Goal: Task Accomplishment & Management: Manage account settings

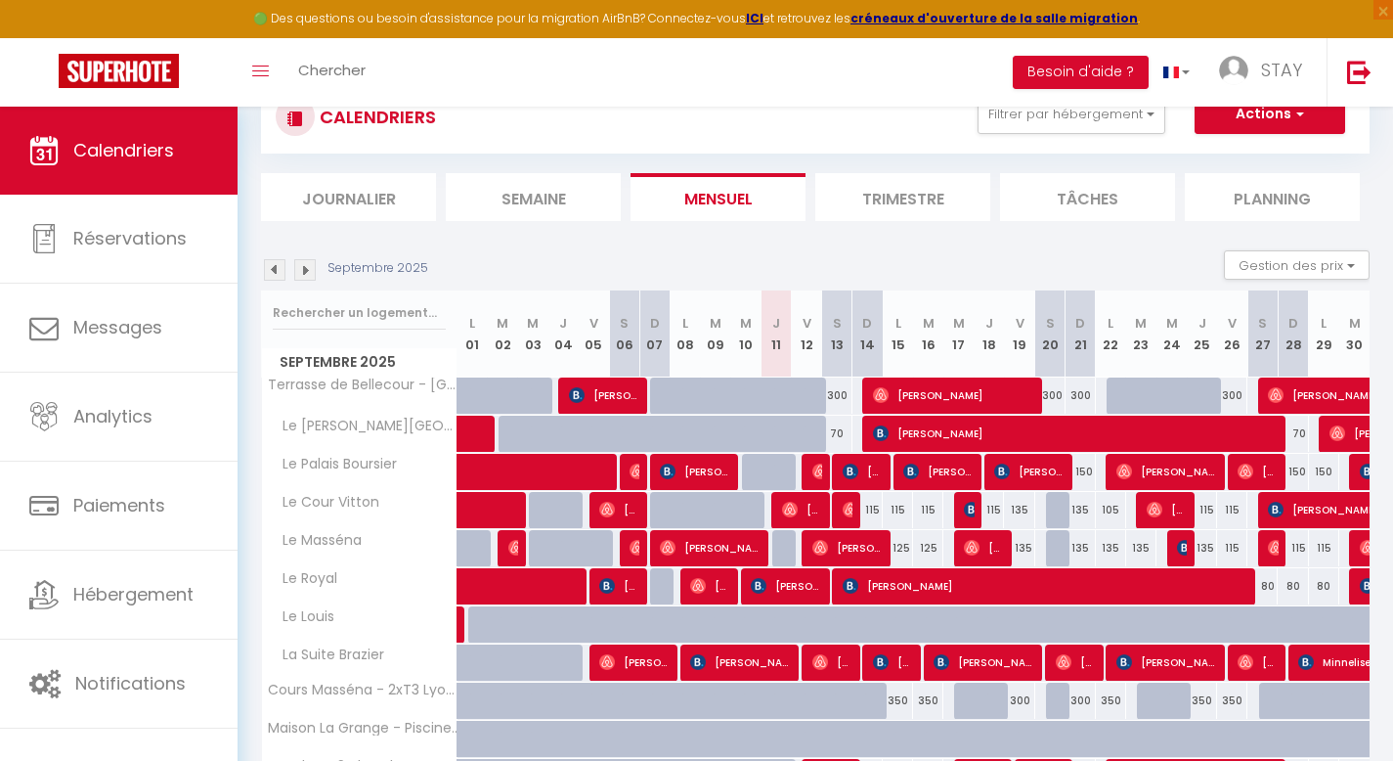
scroll to position [38, 0]
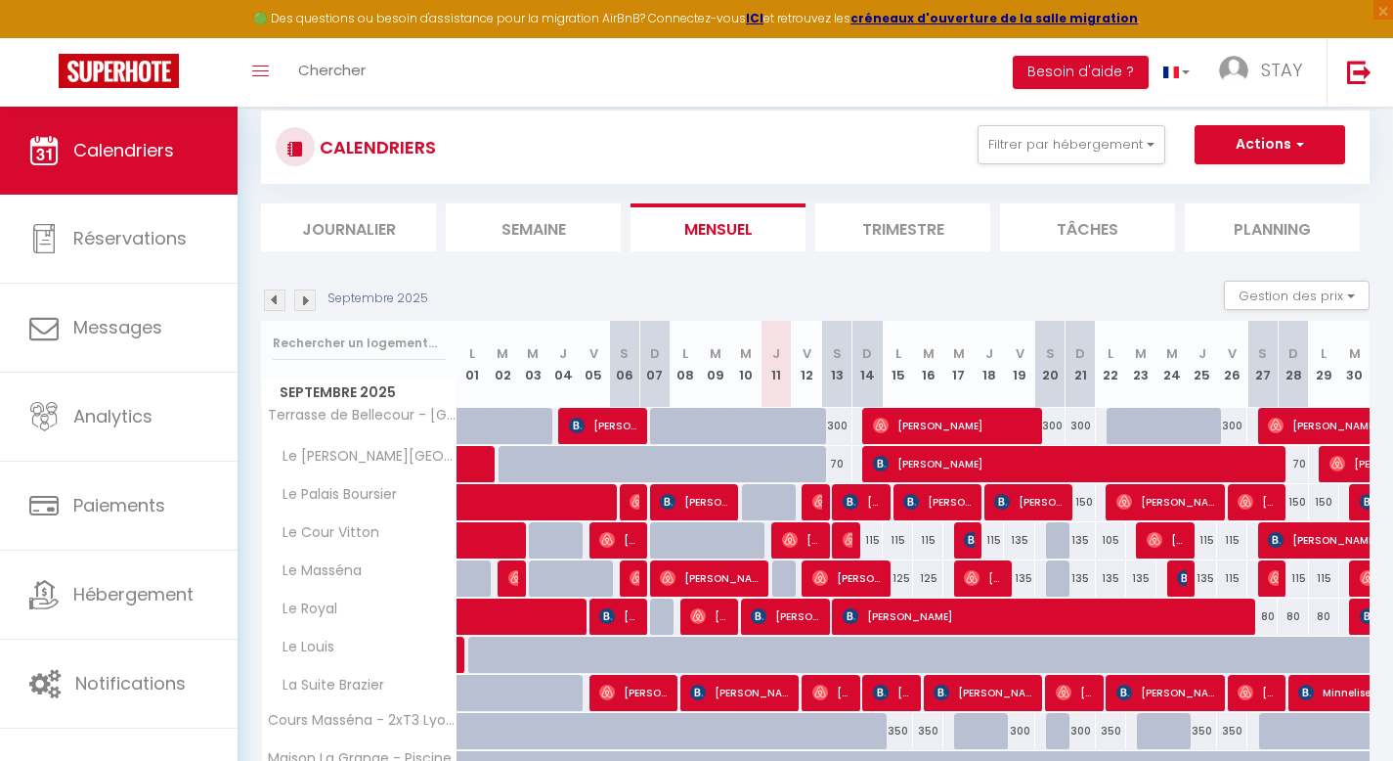
click at [1275, 217] on li "Planning" at bounding box center [1272, 227] width 175 height 48
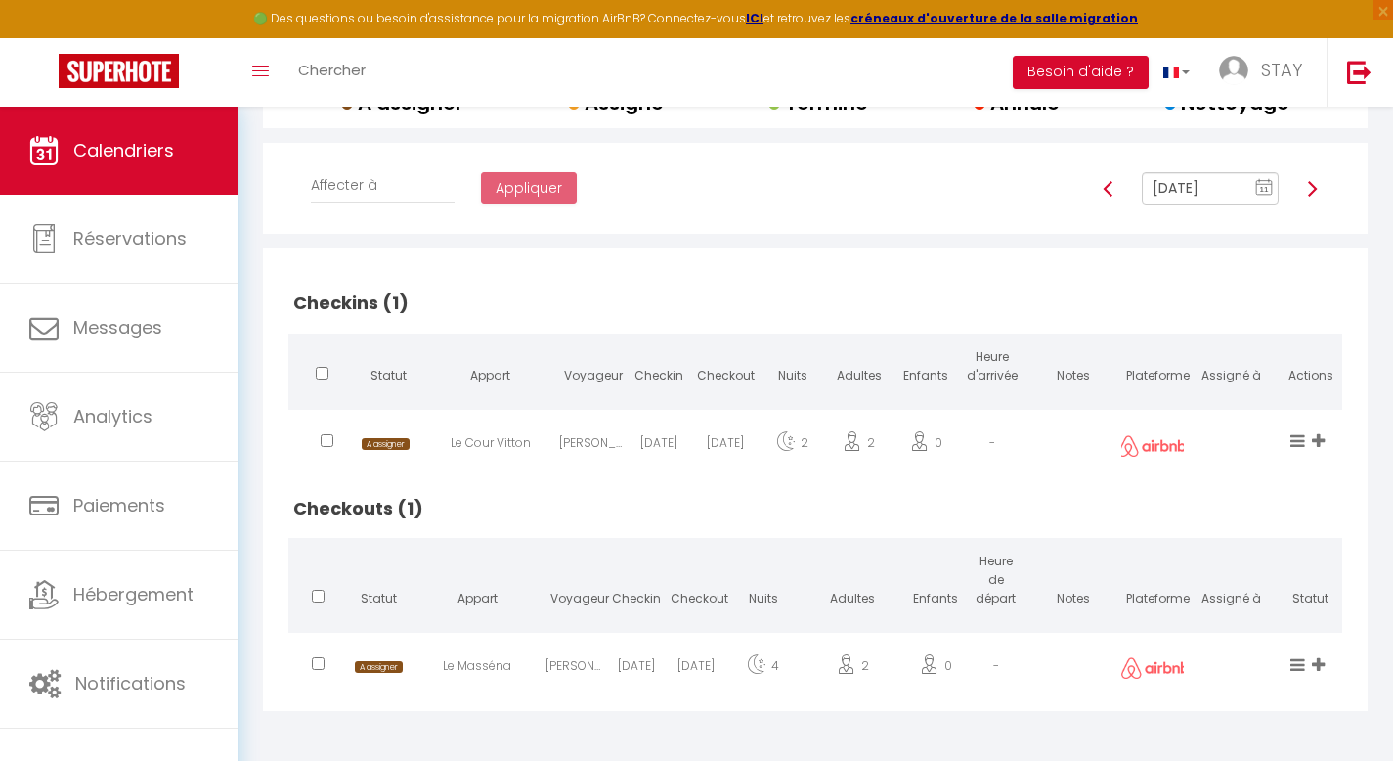
scroll to position [310, 0]
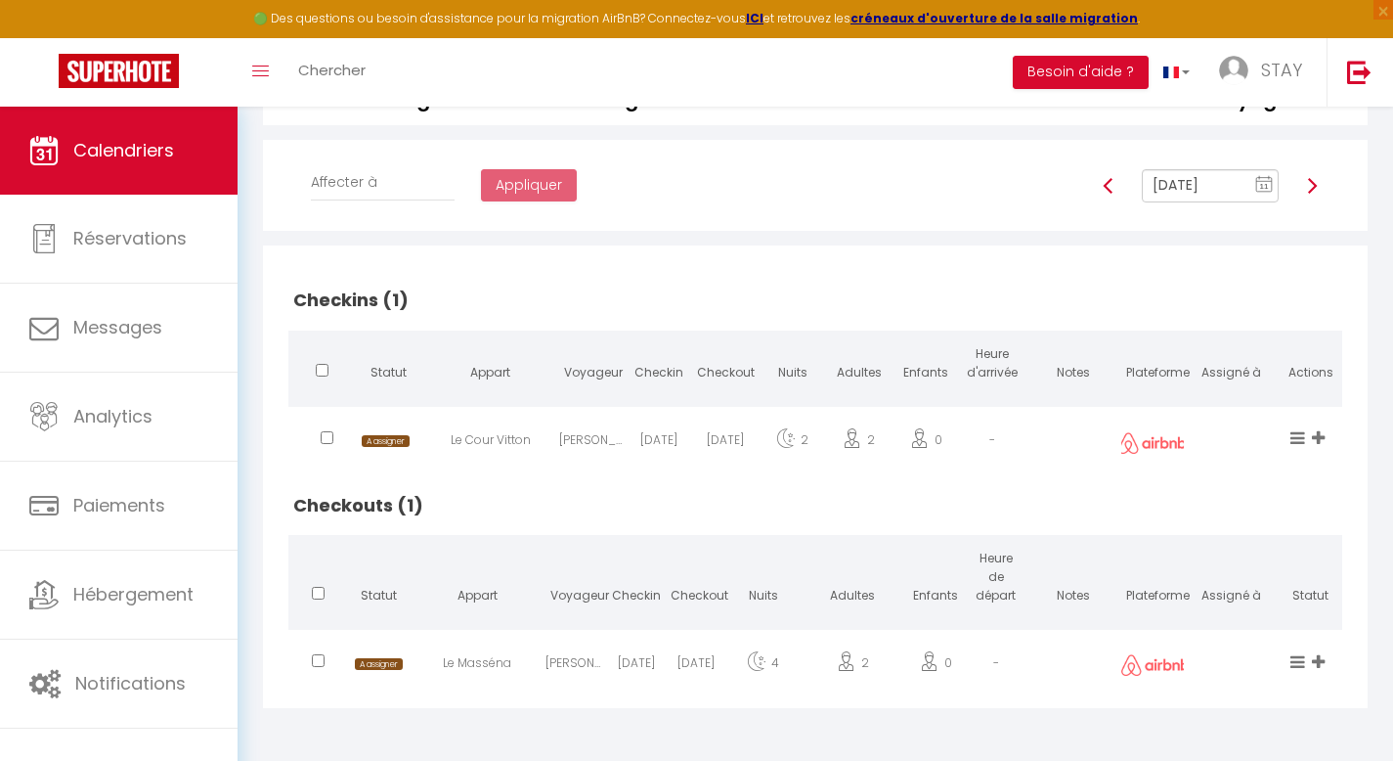
click at [523, 674] on div "Le Masséna" at bounding box center [477, 667] width 137 height 64
select select "0"
select select "1"
select select
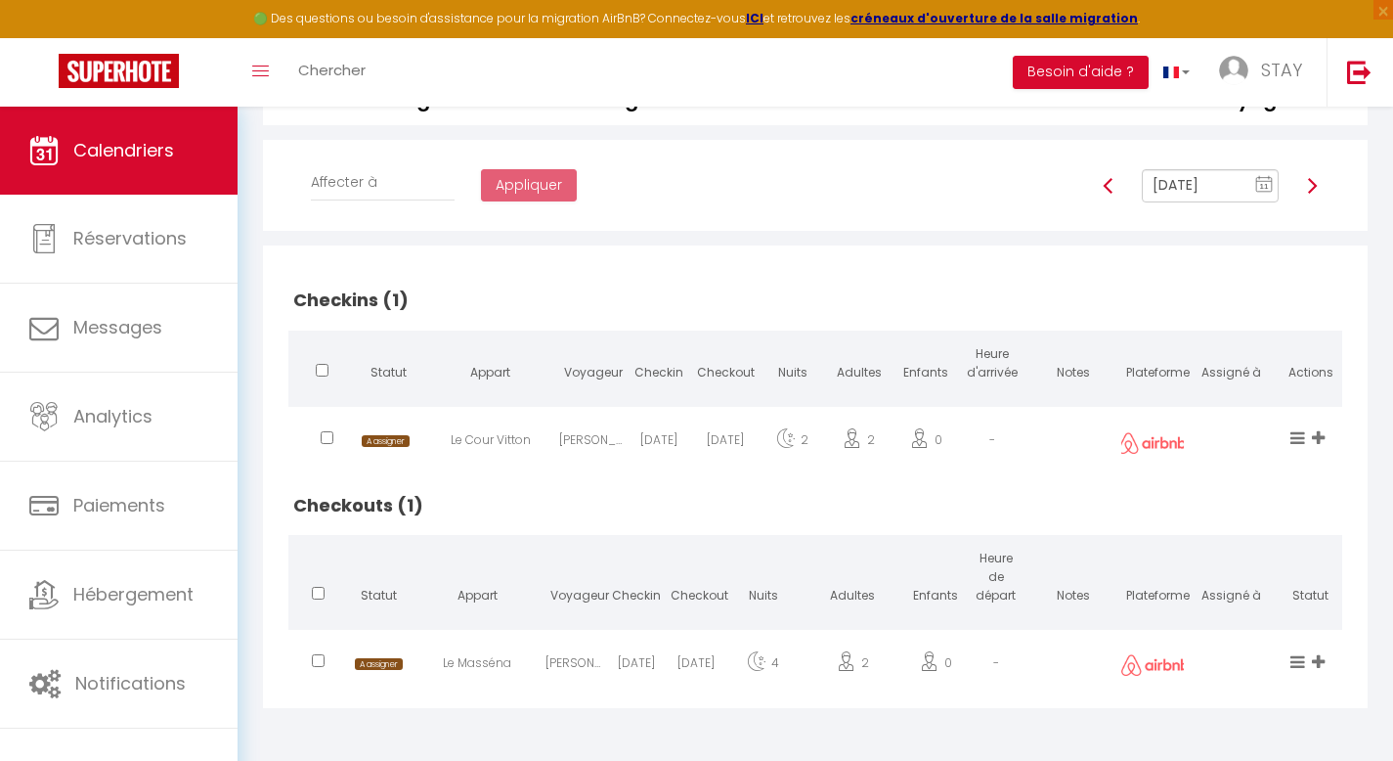
select select
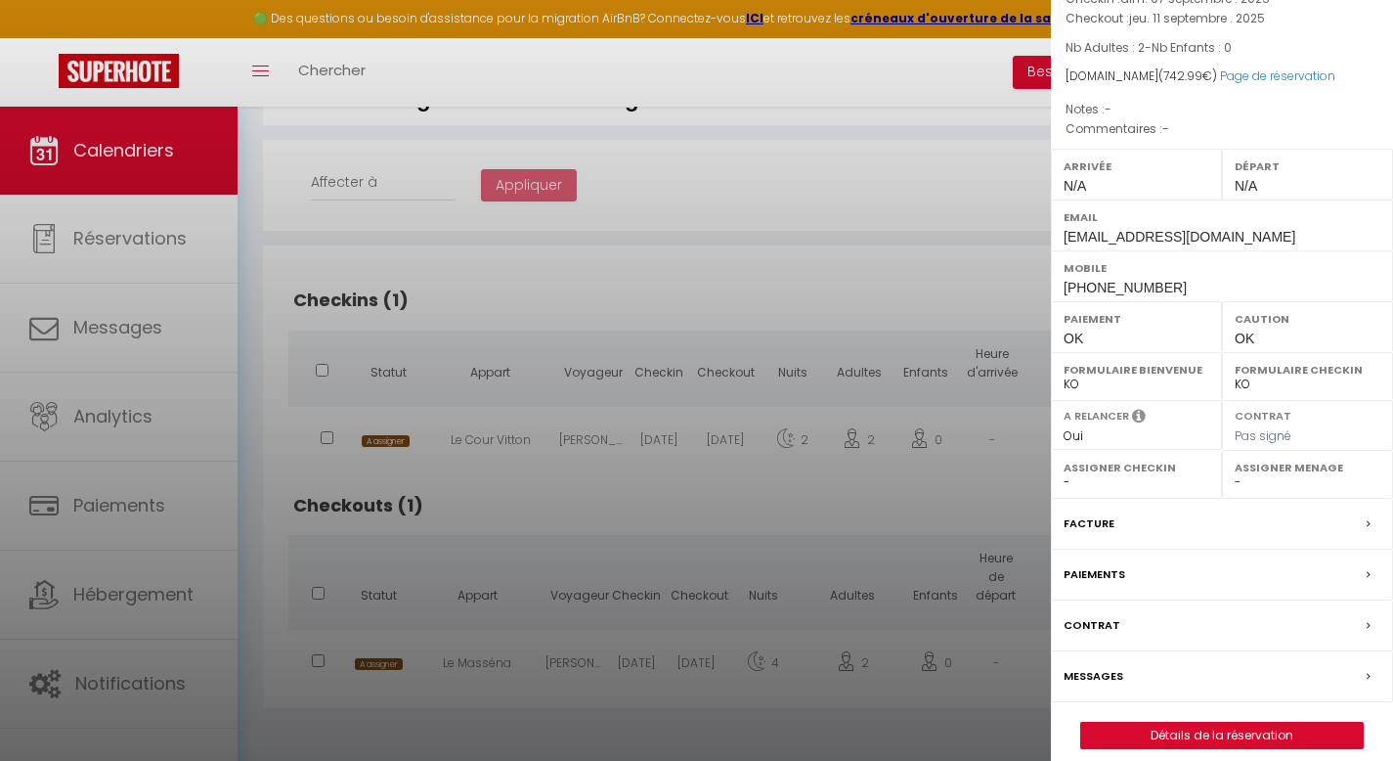
scroll to position [137, 0]
click at [1103, 678] on label "Messages" at bounding box center [1094, 675] width 60 height 21
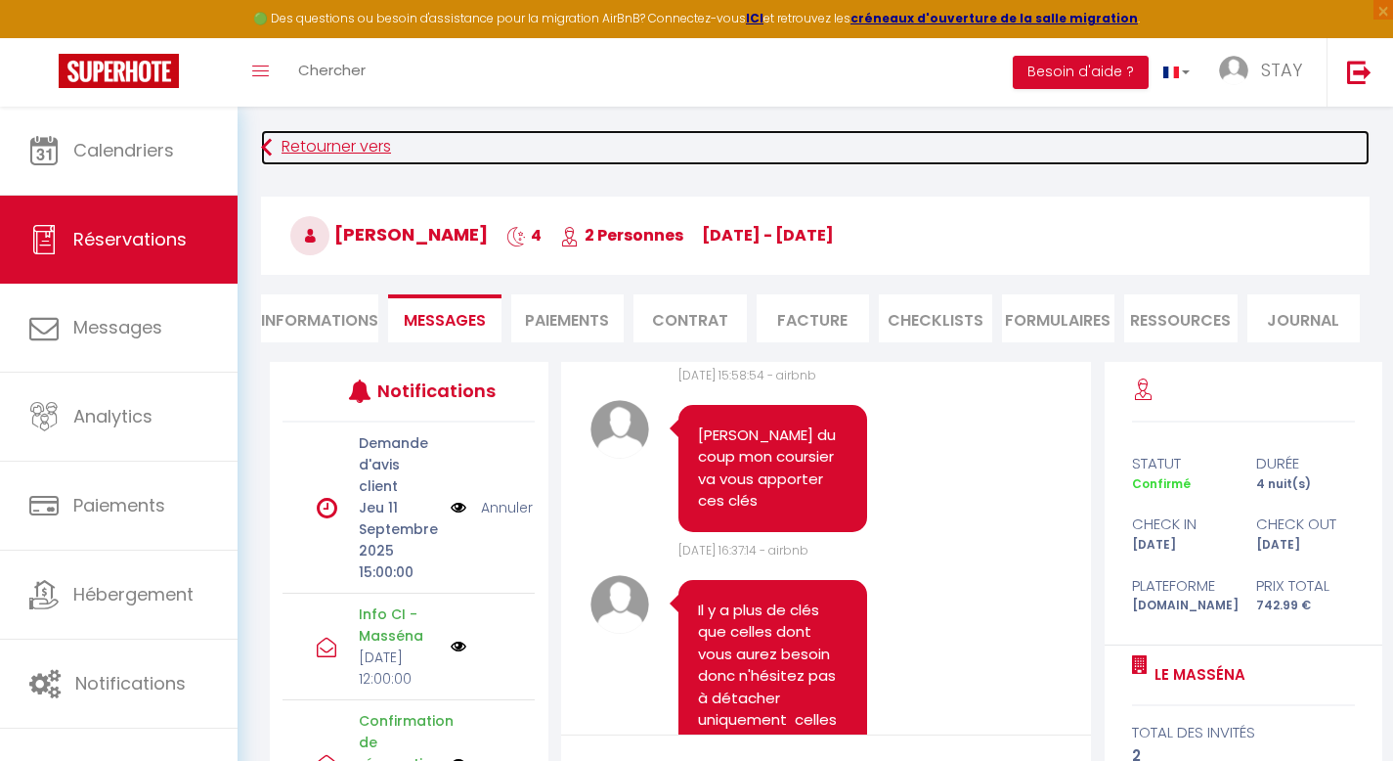
click at [316, 145] on link "Retourner vers" at bounding box center [815, 147] width 1109 height 35
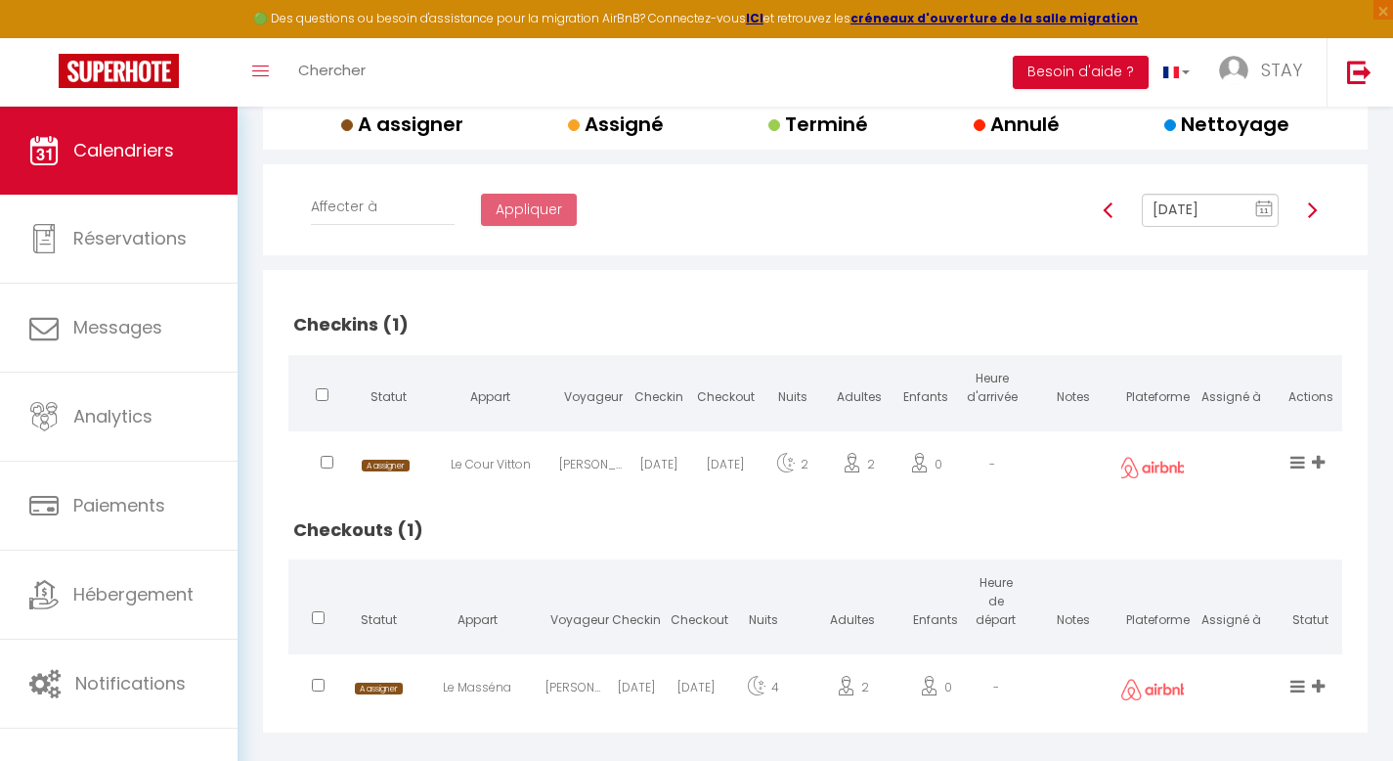
scroll to position [302, 0]
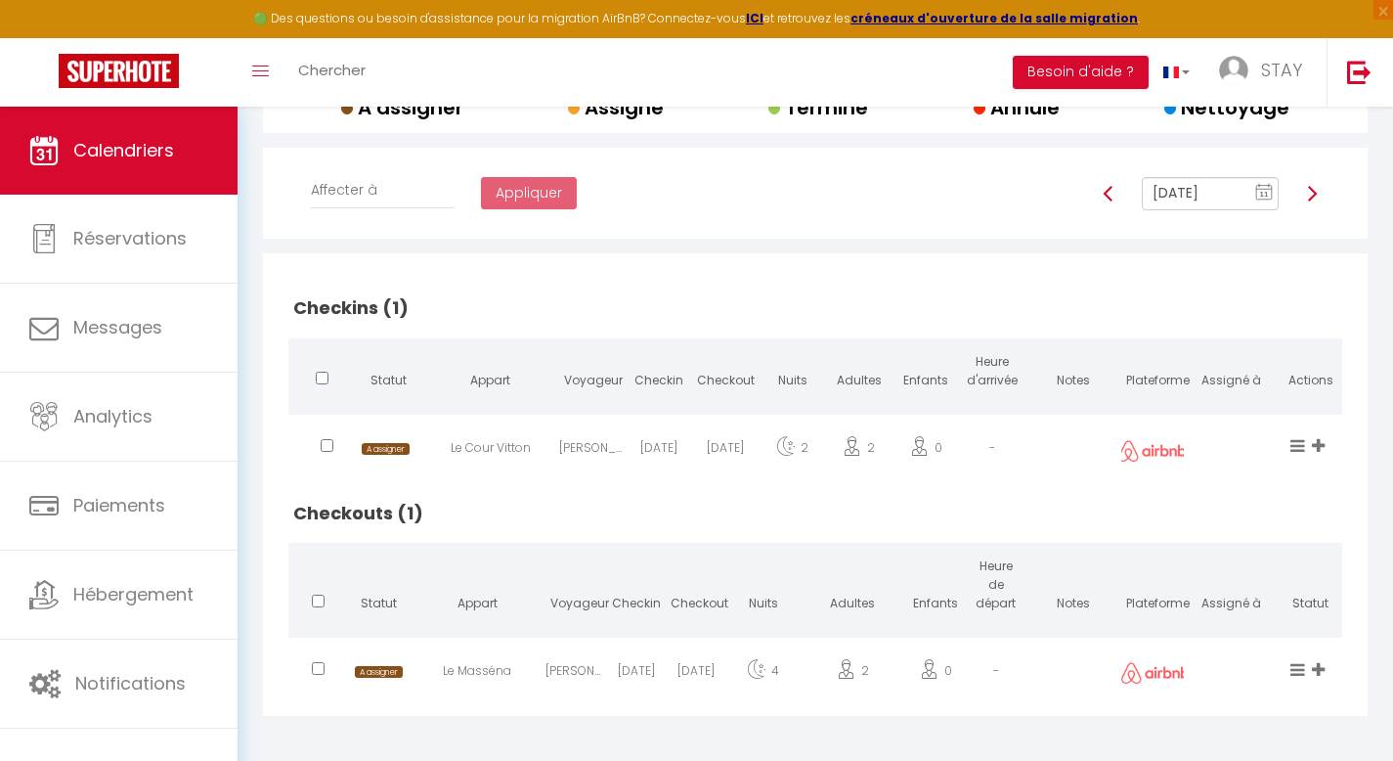
click at [497, 441] on div "Le Cour Vitton" at bounding box center [489, 451] width 137 height 64
select select "0"
select select "1"
select select
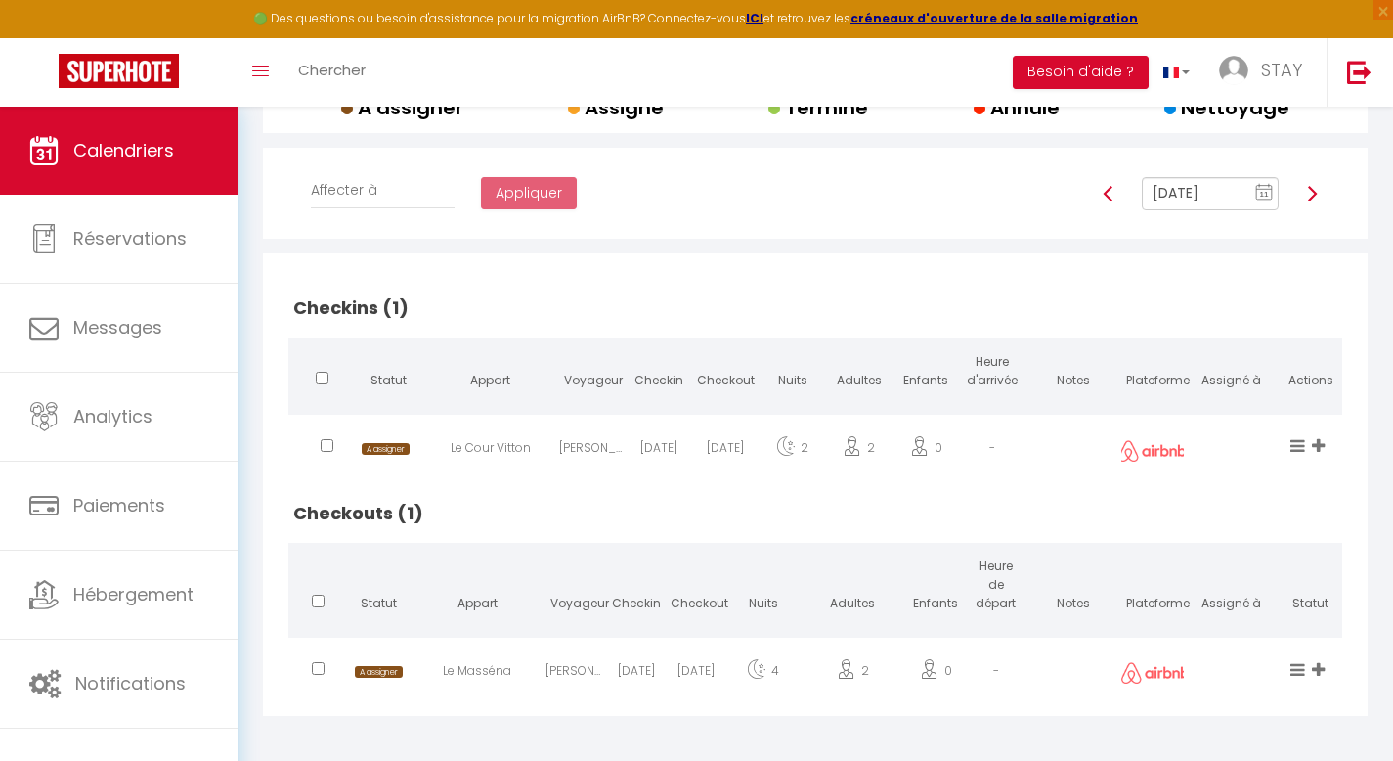
select select
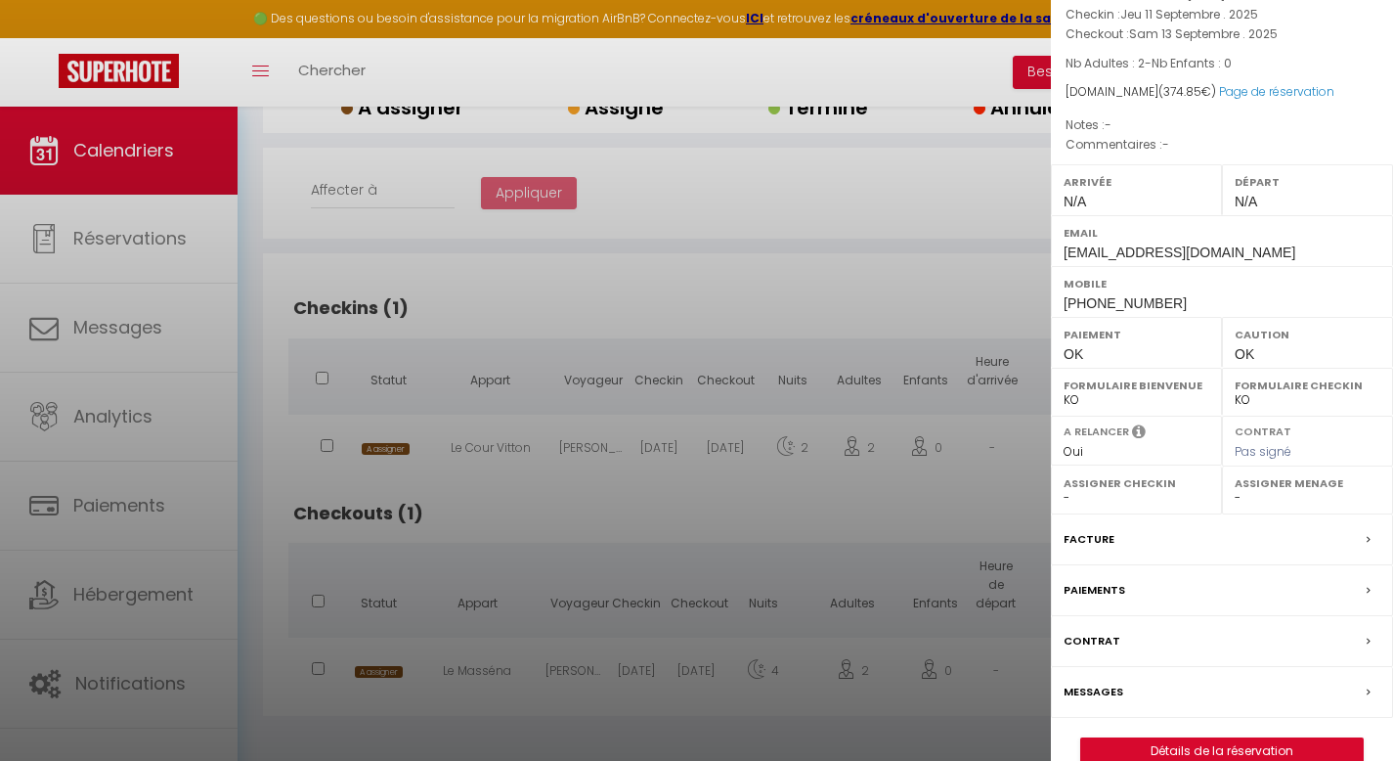
scroll to position [154, 0]
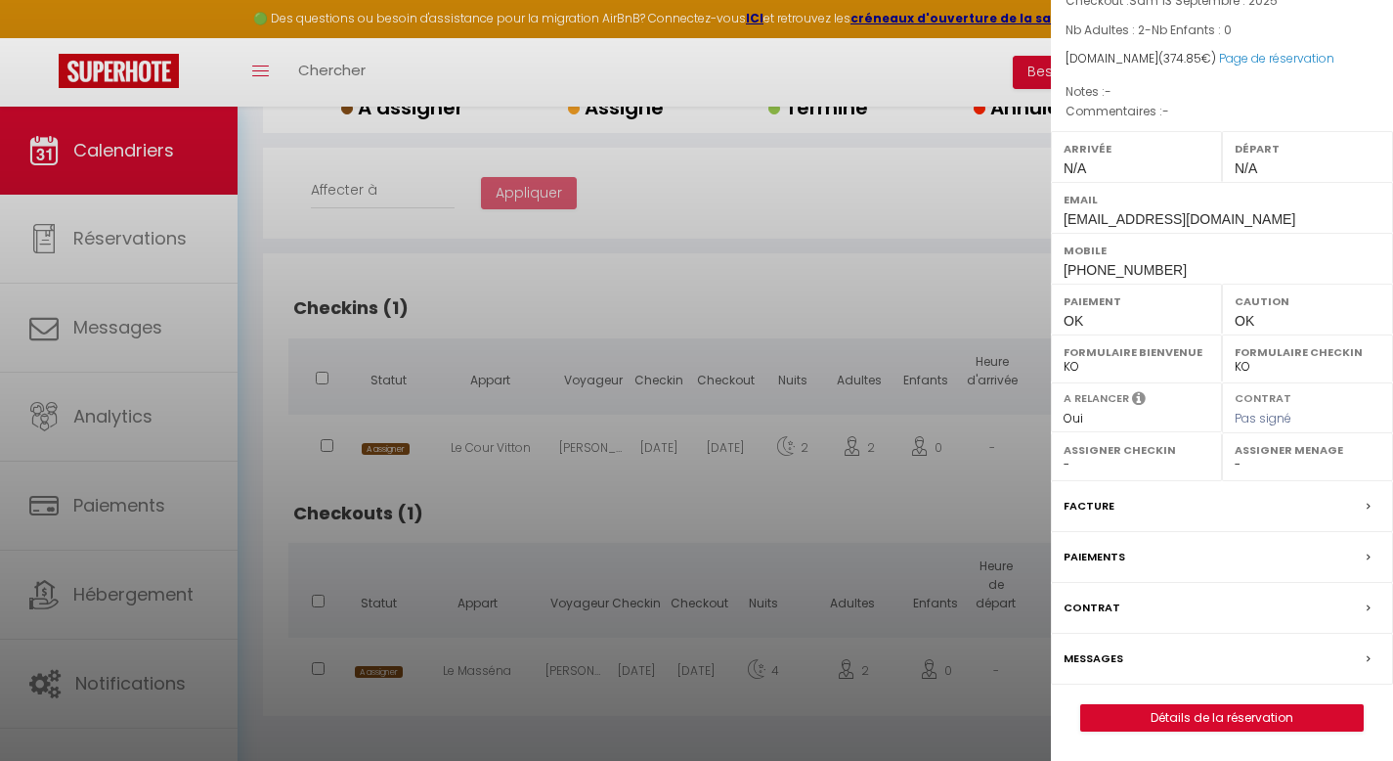
click at [1115, 656] on label "Messages" at bounding box center [1094, 658] width 60 height 21
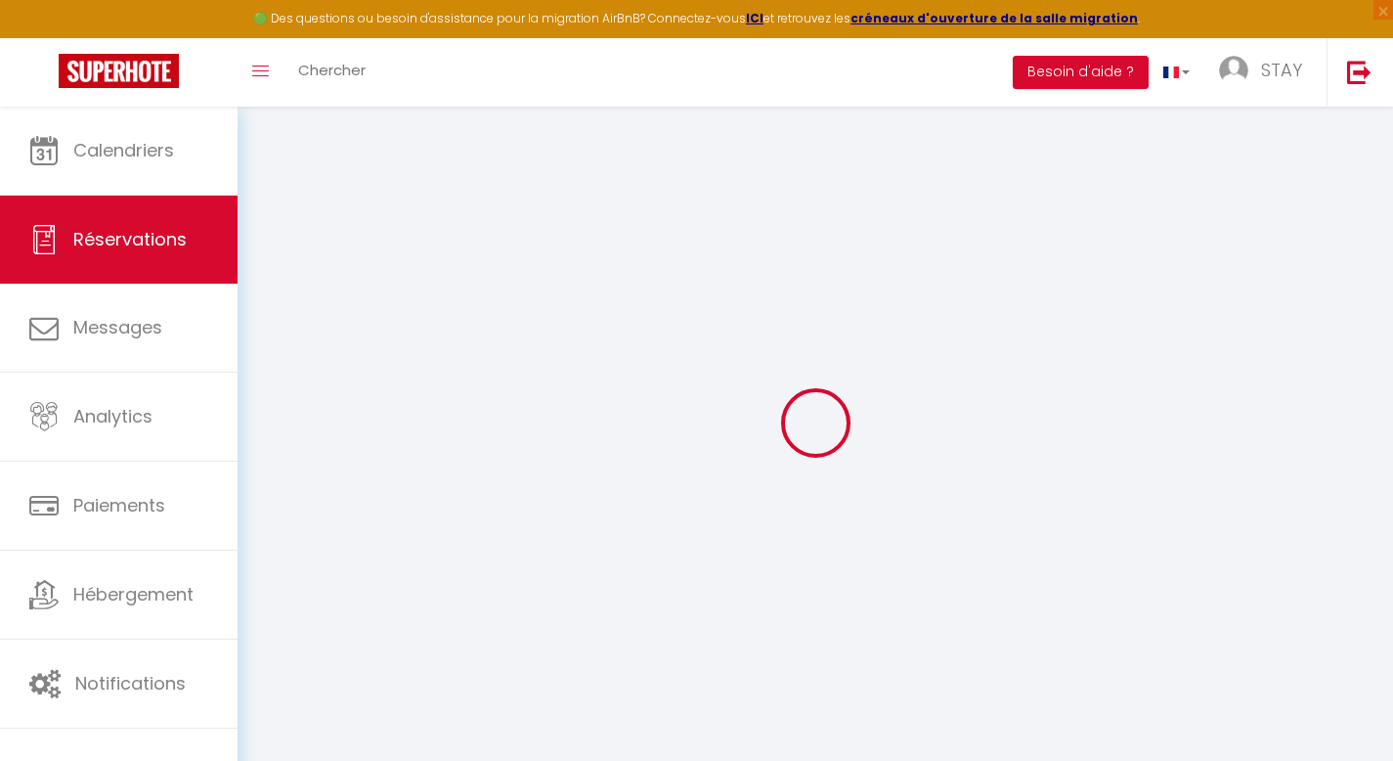
select select
checkbox input "false"
select select
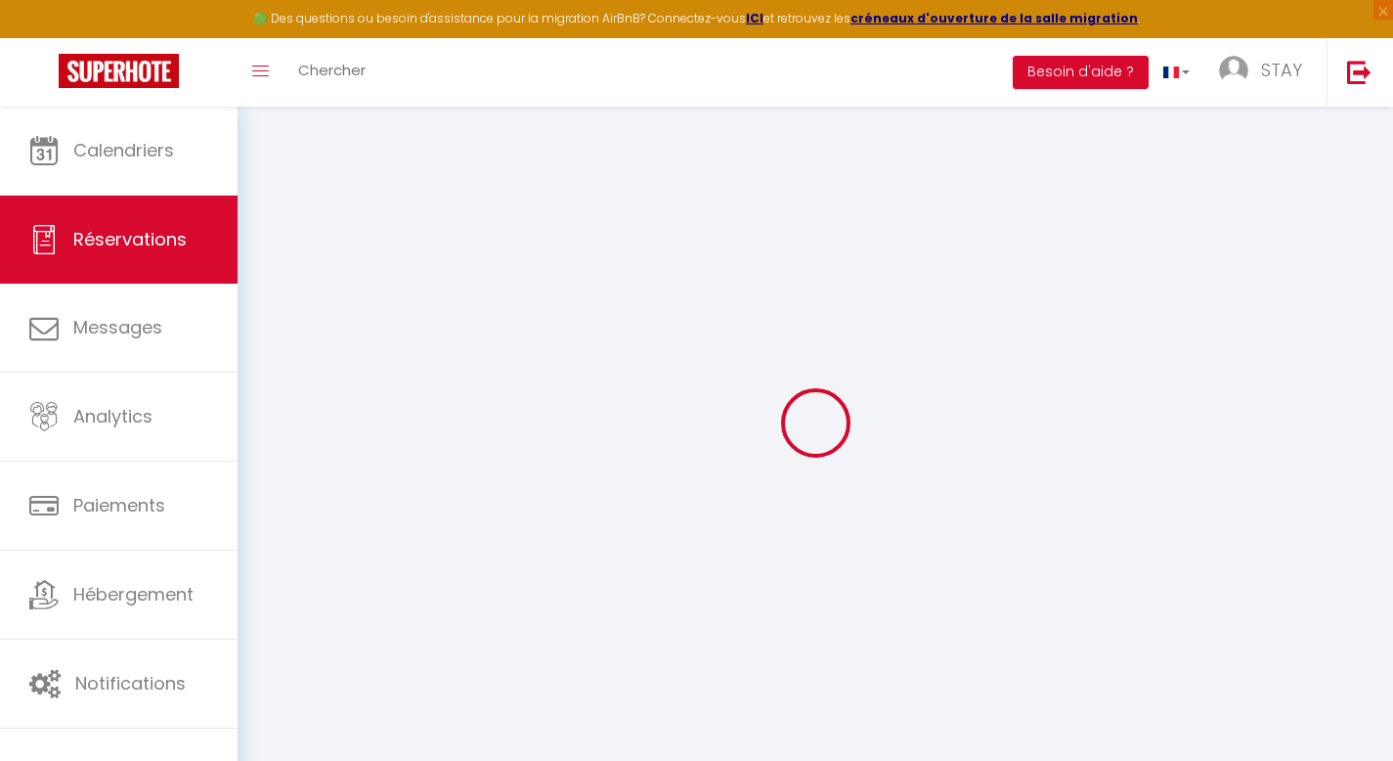
select select
checkbox input "false"
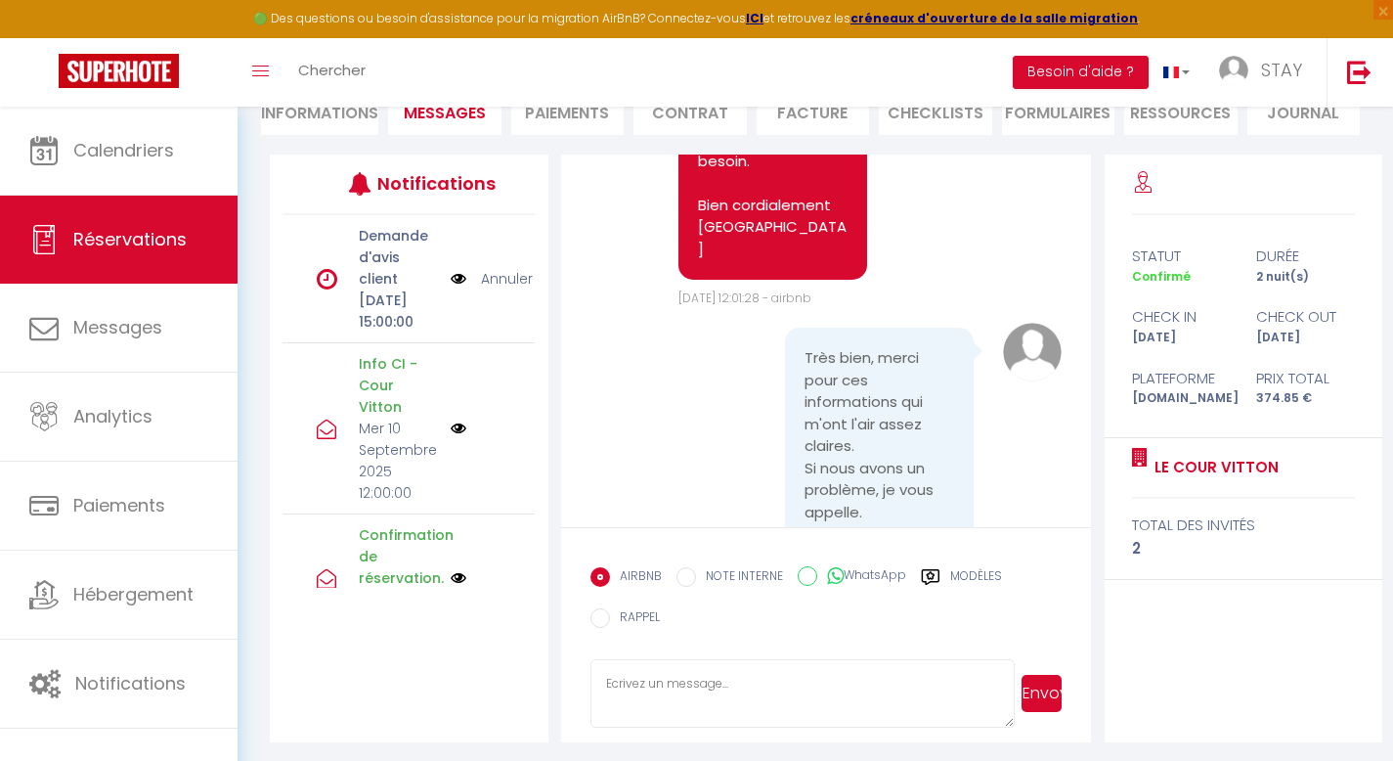
scroll to position [212, 0]
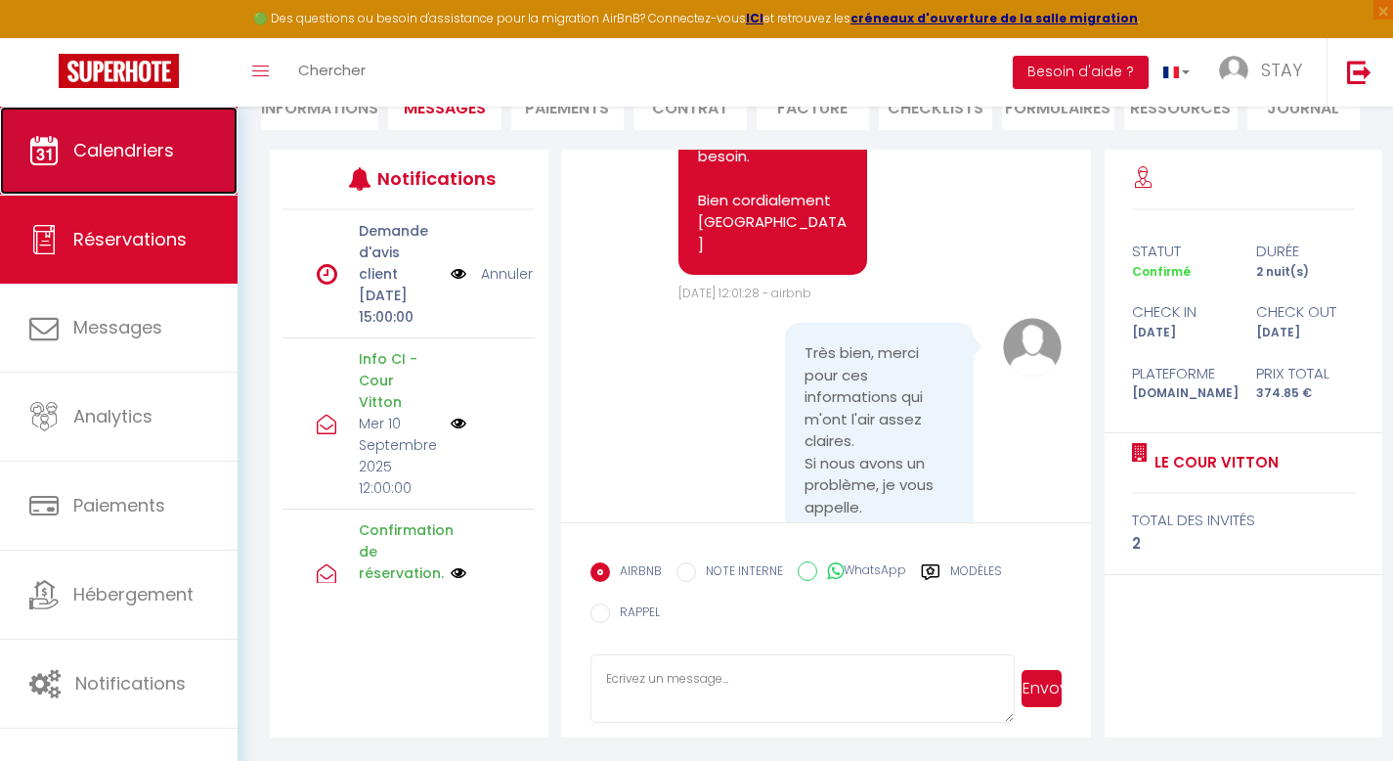
click at [46, 180] on link "Calendriers" at bounding box center [119, 151] width 238 height 88
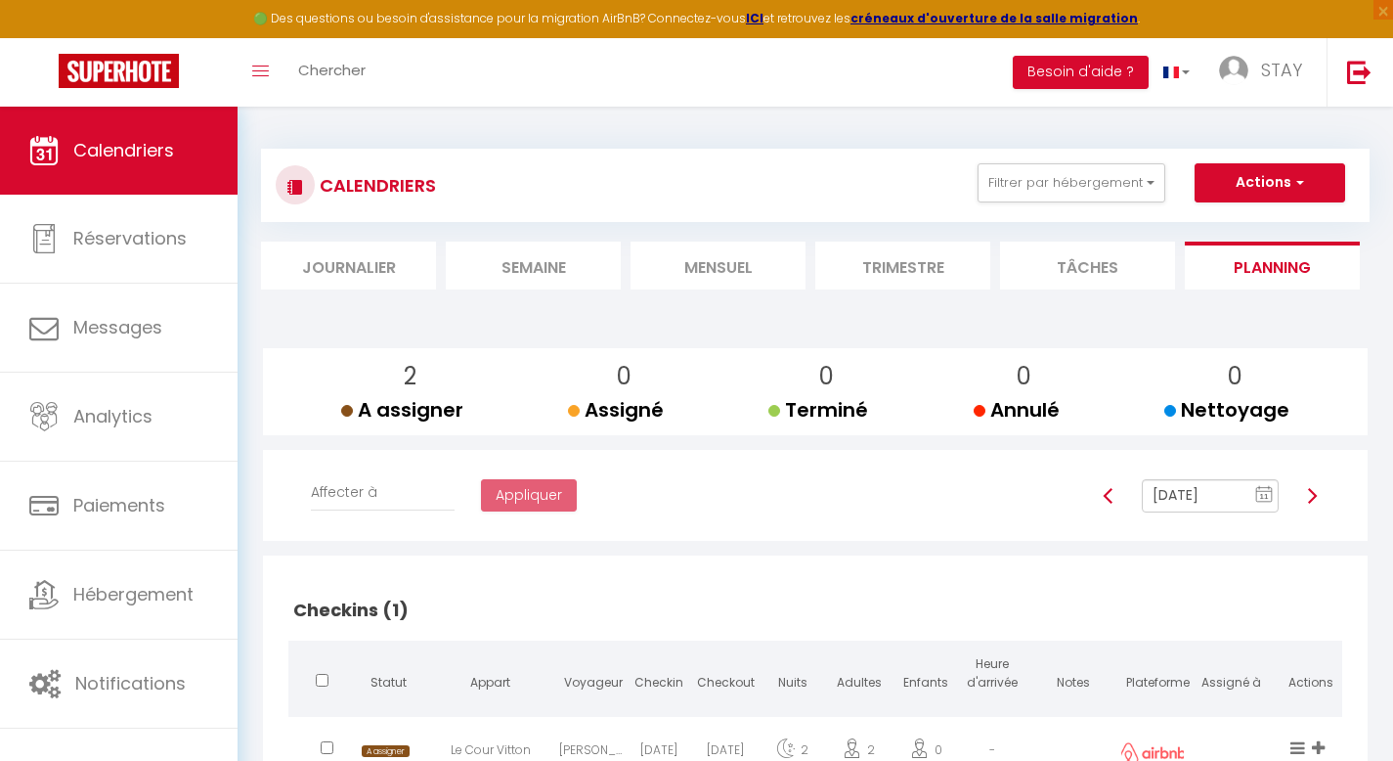
click at [697, 293] on div "CALENDRIERS Filtrer par hébergement Tous Le [PERSON_NAME][GEOGRAPHIC_DATA] 8 Le…" at bounding box center [815, 588] width 1109 height 917
click at [697, 285] on li "Mensuel" at bounding box center [718, 266] width 175 height 48
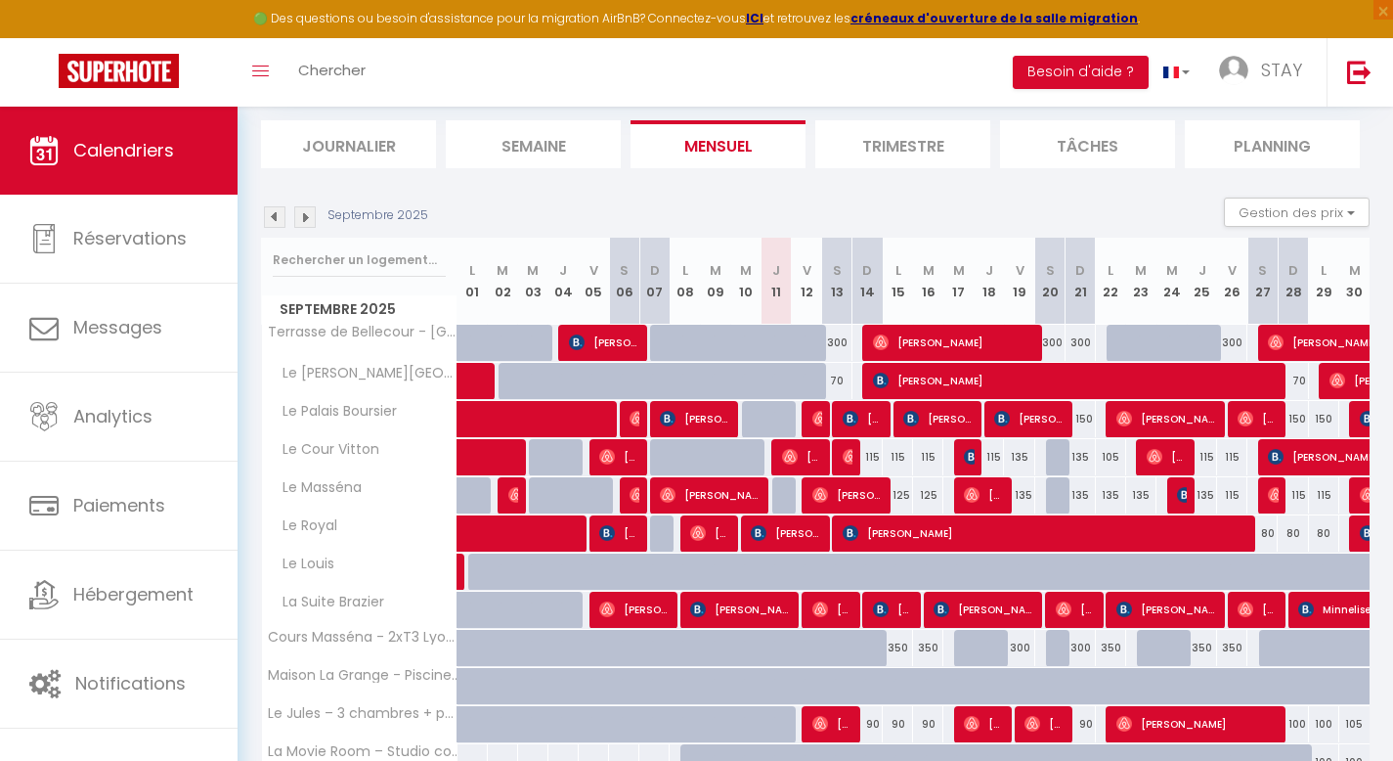
scroll to position [125, 0]
